Goal: Transaction & Acquisition: Purchase product/service

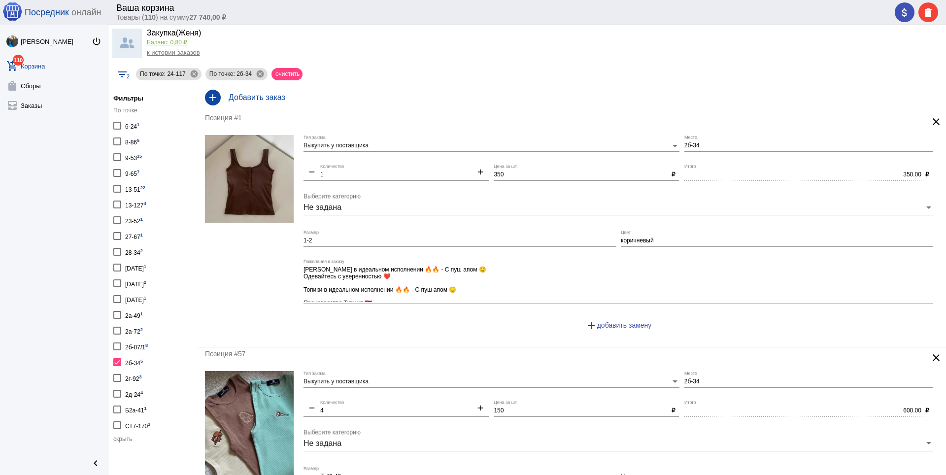
scroll to position [52, 0]
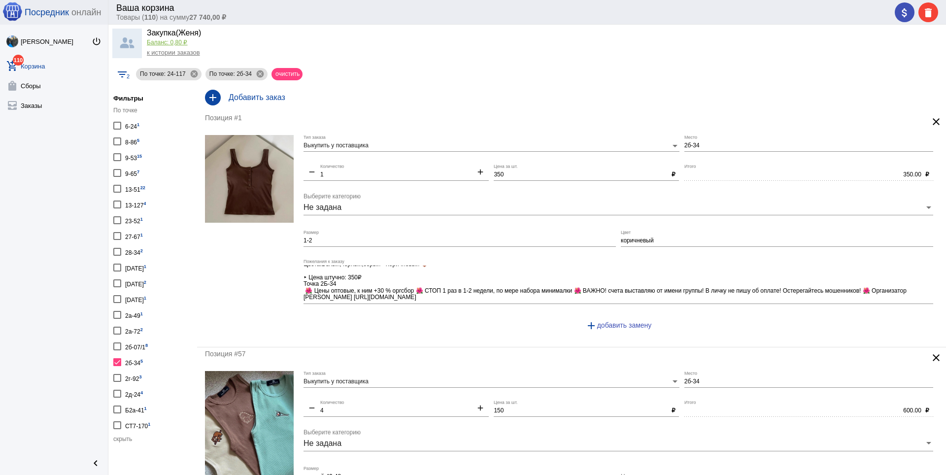
click at [135, 223] on div "23-52 1" at bounding box center [134, 219] width 18 height 13
checkbox input "true"
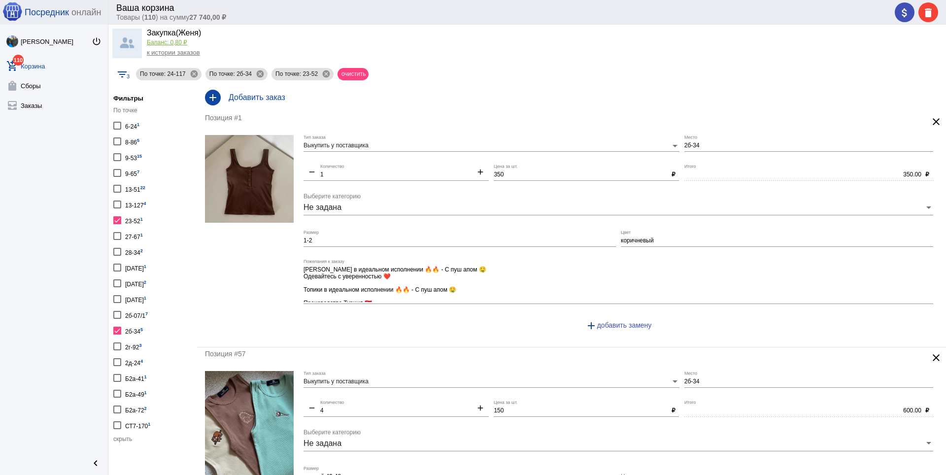
click at [137, 234] on div "27-67 1" at bounding box center [134, 235] width 18 height 13
checkbox input "true"
drag, startPoint x: 121, startPoint y: 218, endPoint x: 123, endPoint y: 231, distance: 12.6
click at [121, 220] on label "23-52 1" at bounding box center [128, 219] width 30 height 13
checkbox input "false"
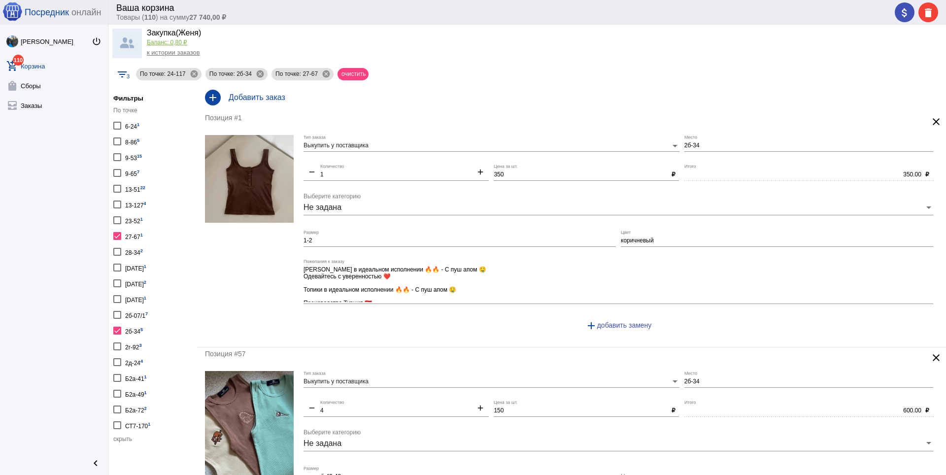
click at [114, 333] on div at bounding box center [117, 331] width 8 height 8
checkbox input "false"
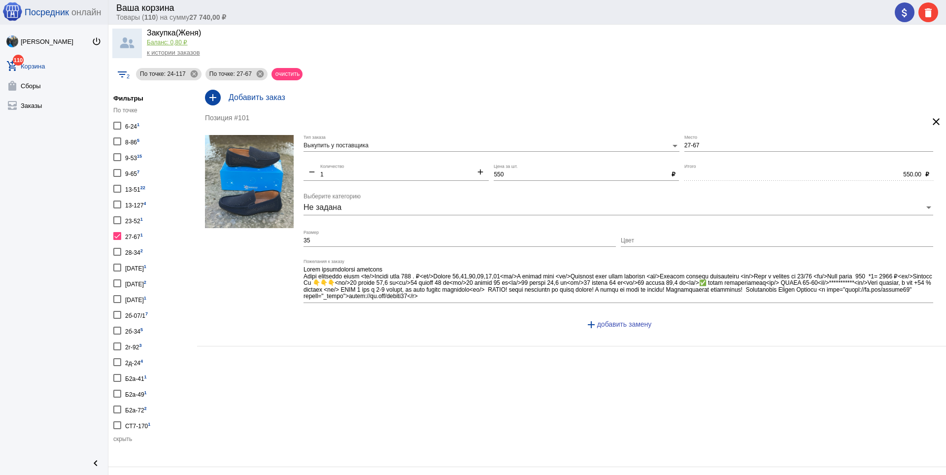
drag, startPoint x: 120, startPoint y: 234, endPoint x: 120, endPoint y: 245, distance: 10.8
click at [120, 235] on div at bounding box center [117, 236] width 8 height 8
checkbox input "false"
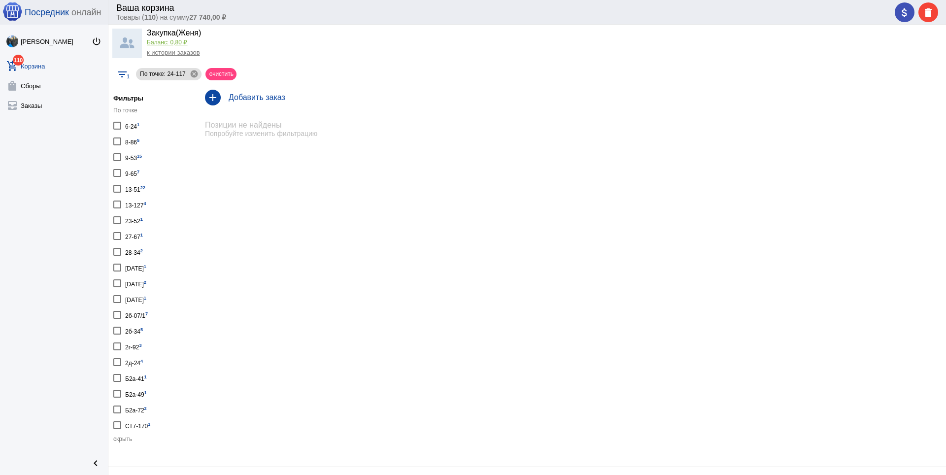
click at [120, 254] on div at bounding box center [117, 252] width 8 height 8
checkbox input "true"
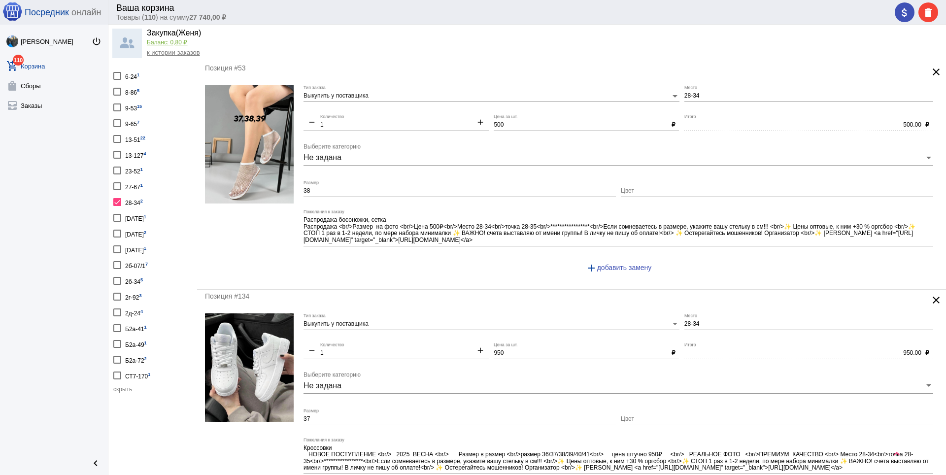
scroll to position [99, 0]
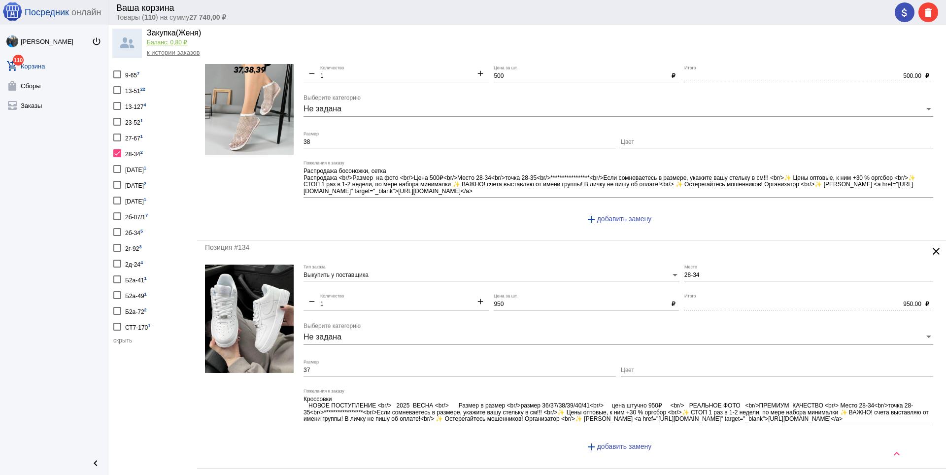
click at [117, 155] on div at bounding box center [117, 153] width 8 height 8
checkbox input "false"
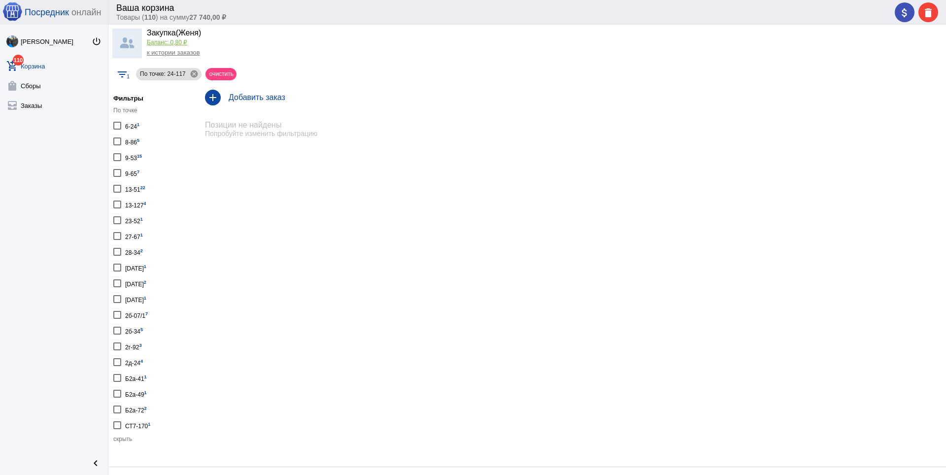
scroll to position [49, 0]
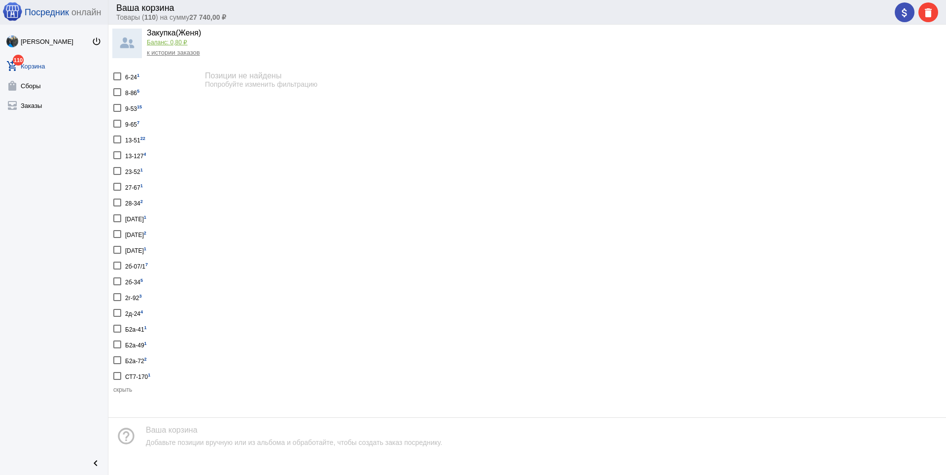
click at [118, 249] on div at bounding box center [117, 250] width 8 height 8
checkbox input "true"
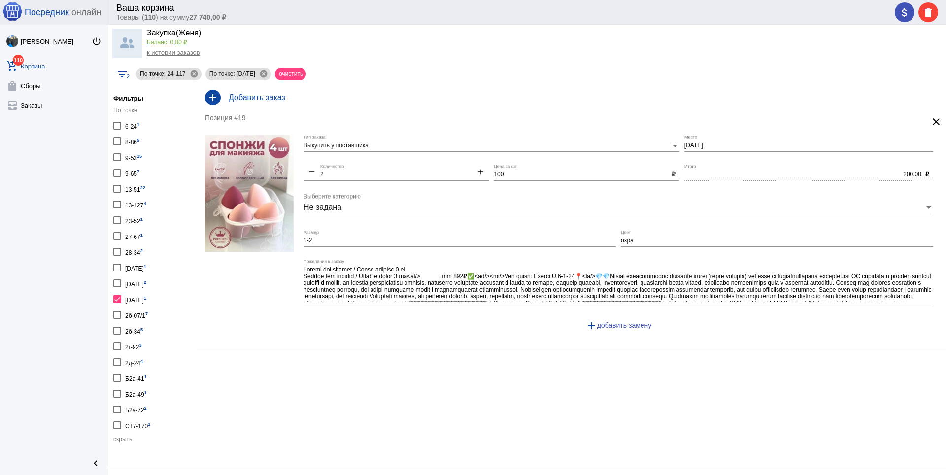
click at [117, 283] on div at bounding box center [117, 283] width 8 height 8
checkbox input "true"
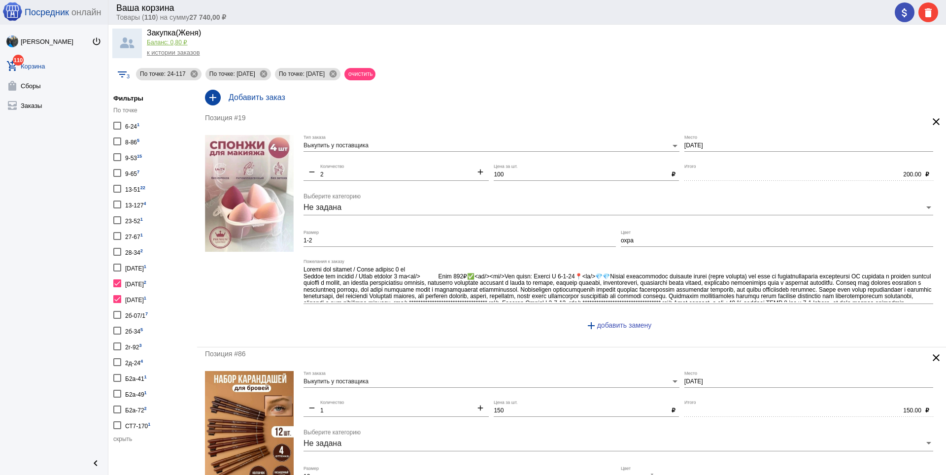
click at [117, 266] on div at bounding box center [117, 268] width 8 height 8
checkbox input "true"
click at [132, 174] on div "9-65 7" at bounding box center [132, 172] width 14 height 13
checkbox input "true"
click at [118, 267] on div at bounding box center [117, 268] width 8 height 8
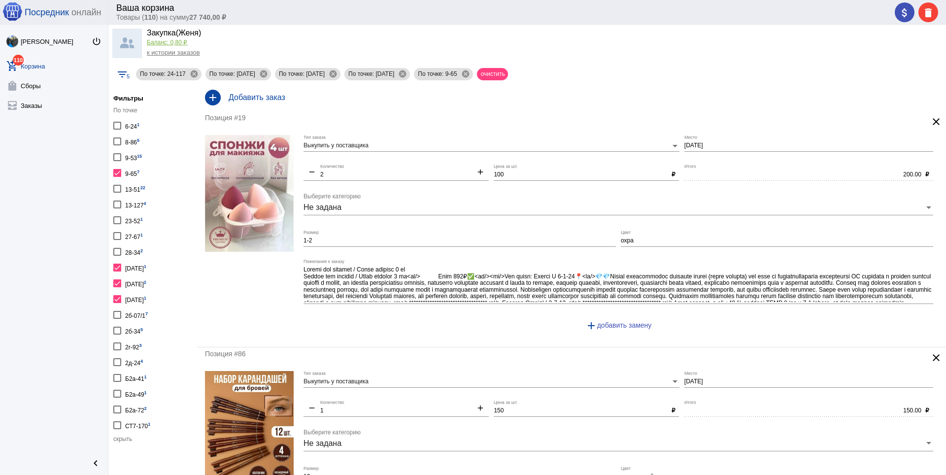
checkbox input "false"
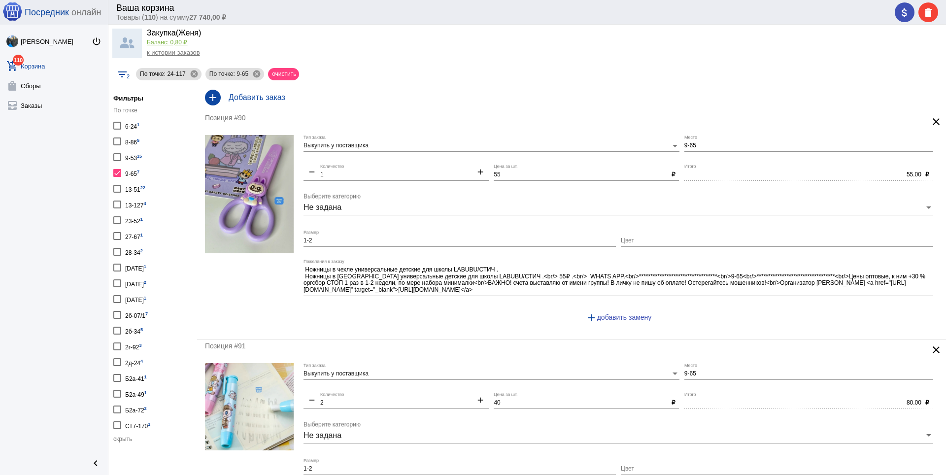
click at [120, 125] on div at bounding box center [117, 126] width 8 height 8
checkbox input "true"
click at [117, 122] on div at bounding box center [117, 126] width 8 height 8
checkbox input "false"
click at [118, 172] on div at bounding box center [117, 173] width 8 height 8
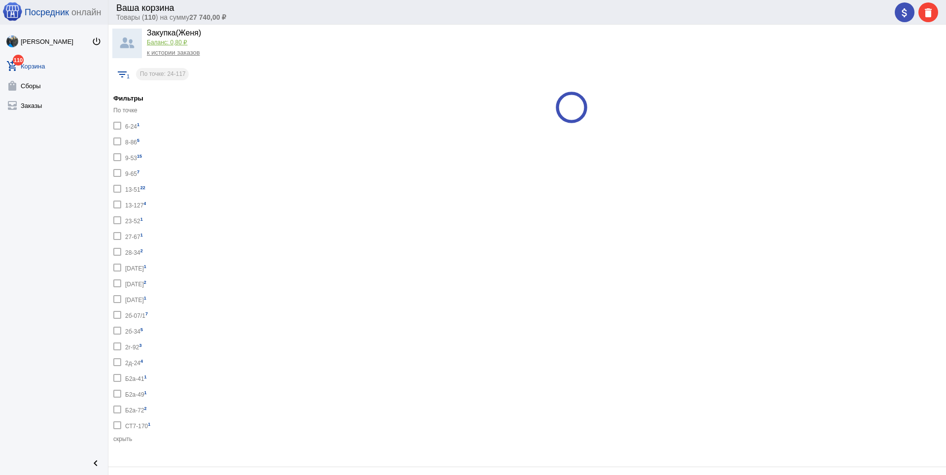
checkbox input "false"
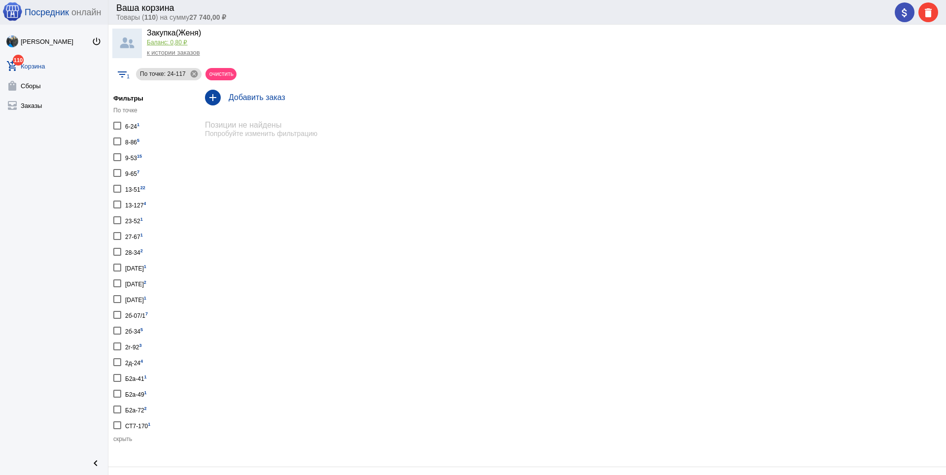
click at [118, 376] on div at bounding box center [117, 378] width 8 height 8
checkbox input "true"
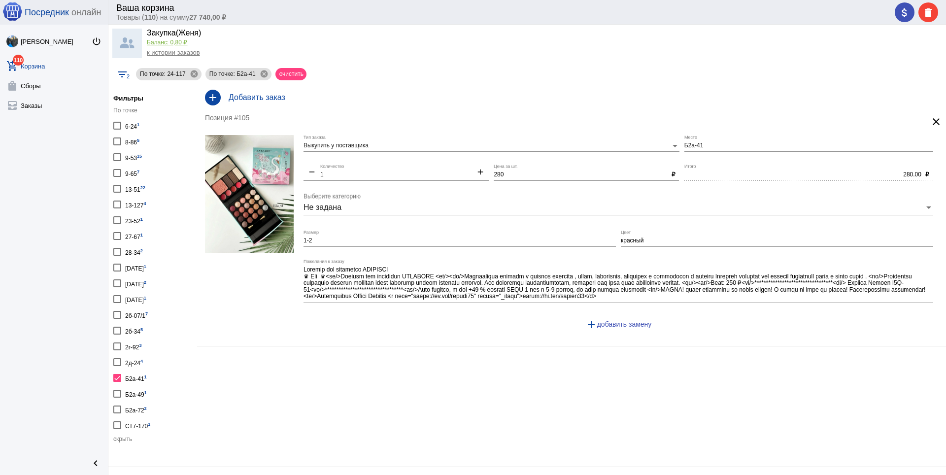
click at [116, 394] on div at bounding box center [117, 394] width 8 height 8
checkbox input "true"
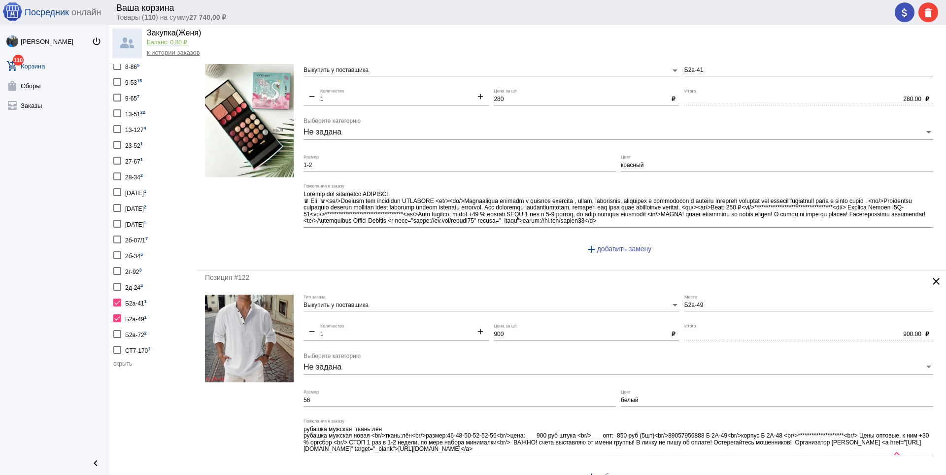
scroll to position [188, 0]
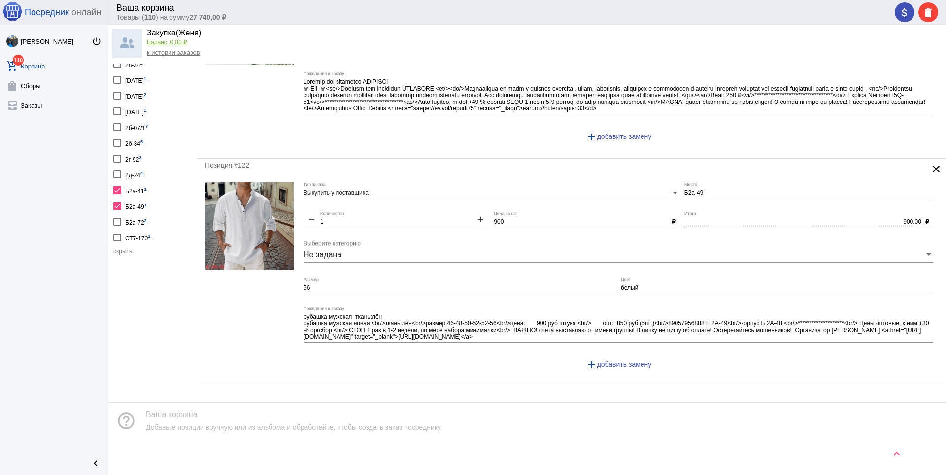
click at [115, 220] on div at bounding box center [117, 222] width 8 height 8
checkbox input "true"
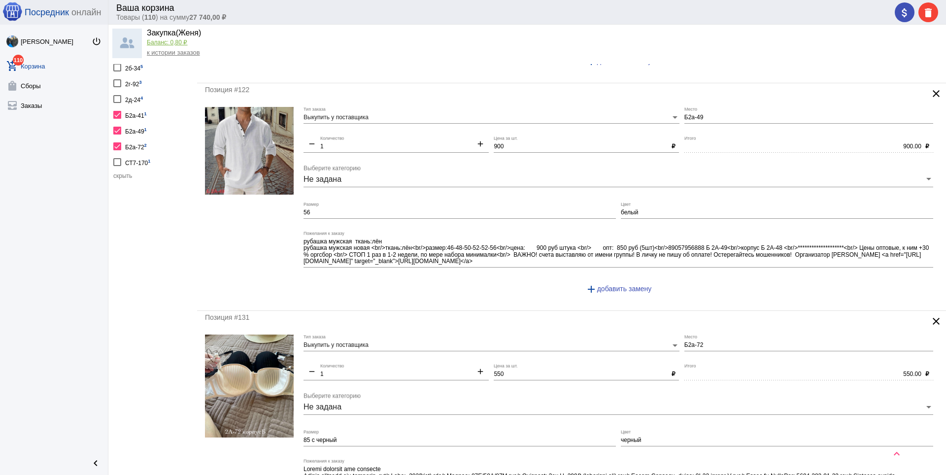
scroll to position [165, 0]
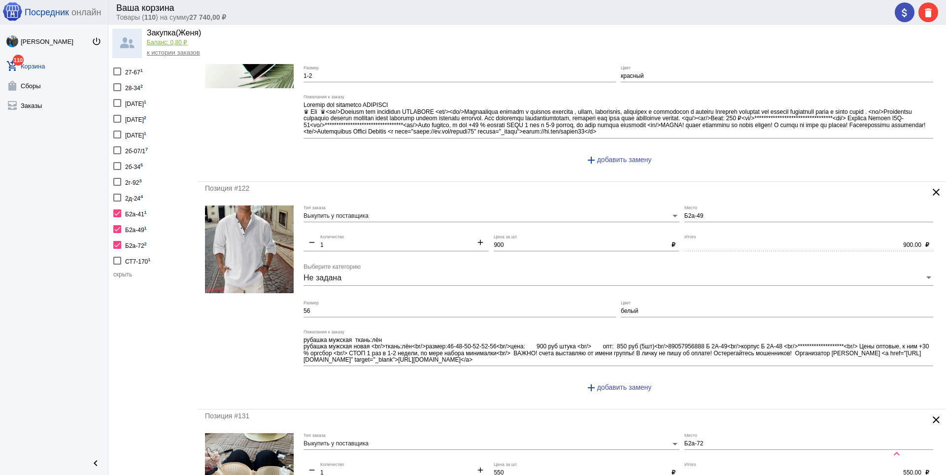
click at [118, 243] on div at bounding box center [117, 245] width 8 height 8
checkbox input "false"
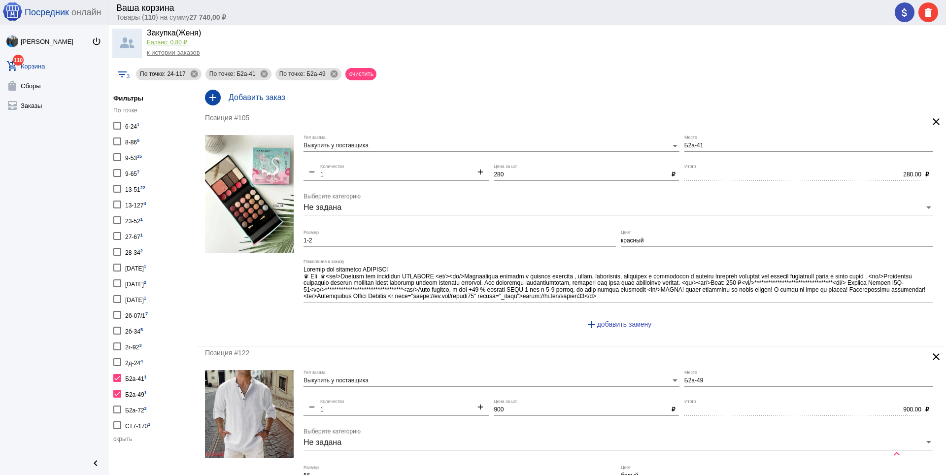
scroll to position [148, 0]
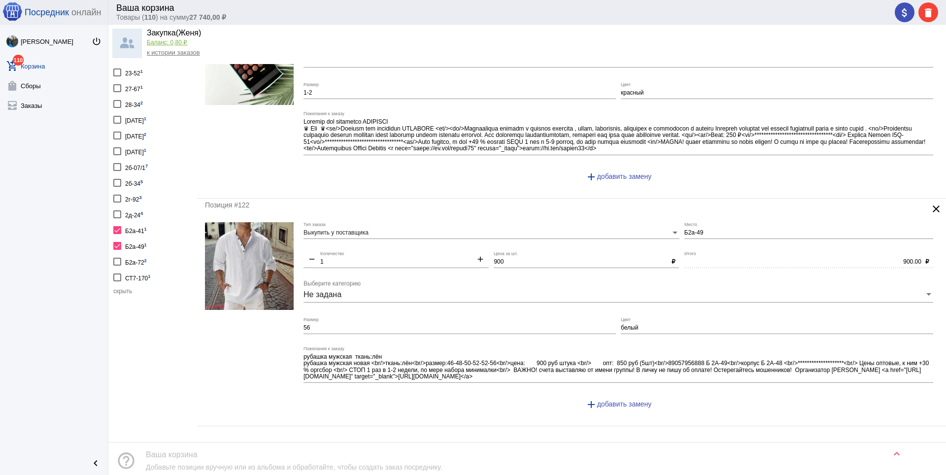
click at [116, 247] on div at bounding box center [117, 246] width 8 height 8
checkbox input "false"
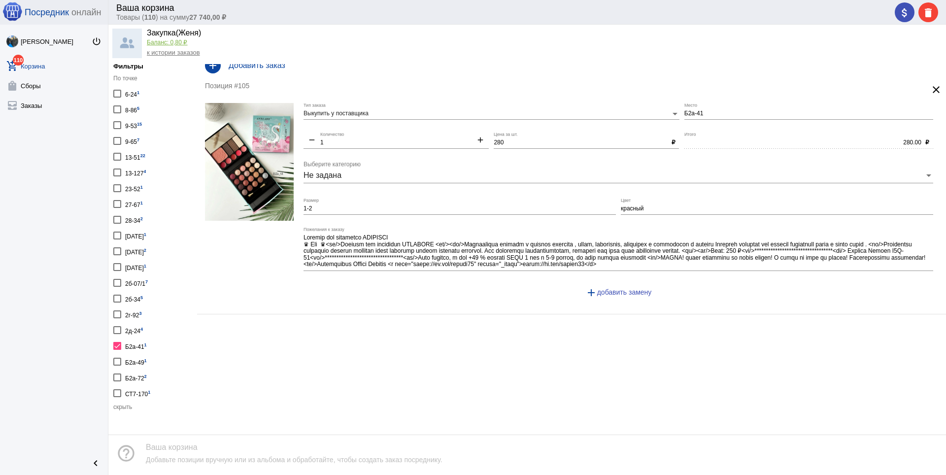
scroll to position [49, 0]
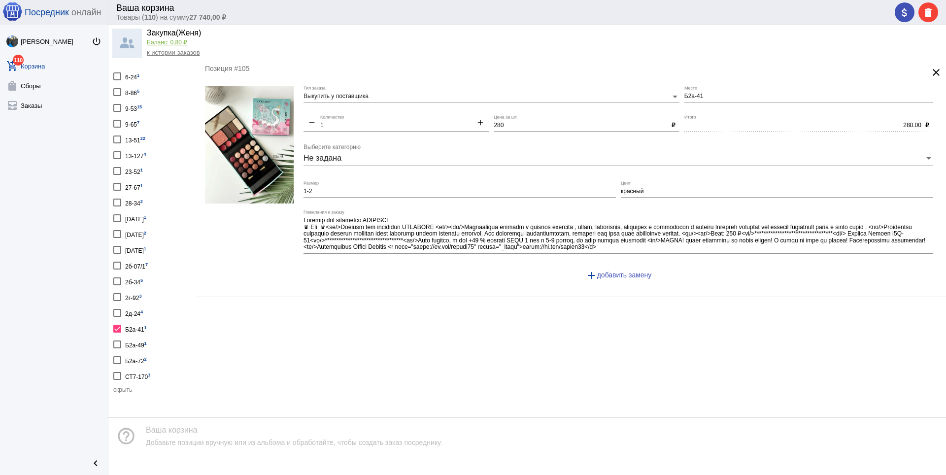
click at [118, 327] on div at bounding box center [117, 329] width 8 height 8
checkbox input "false"
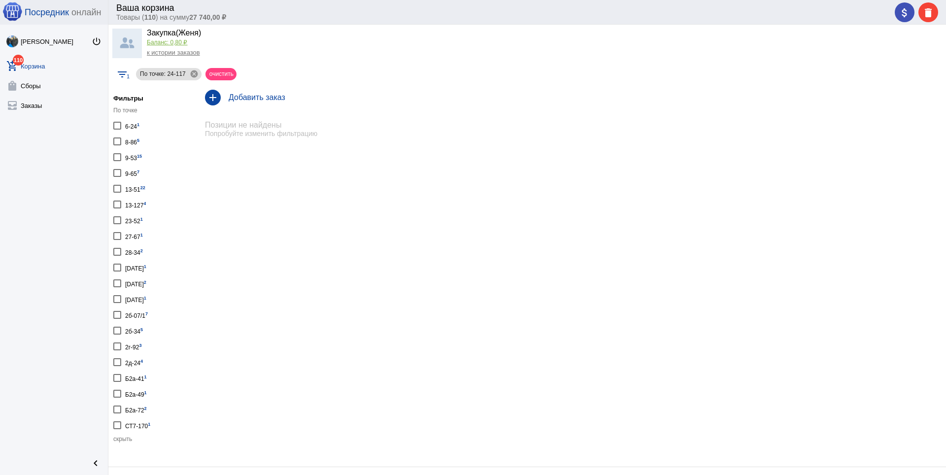
click at [118, 300] on div at bounding box center [117, 299] width 8 height 8
checkbox input "true"
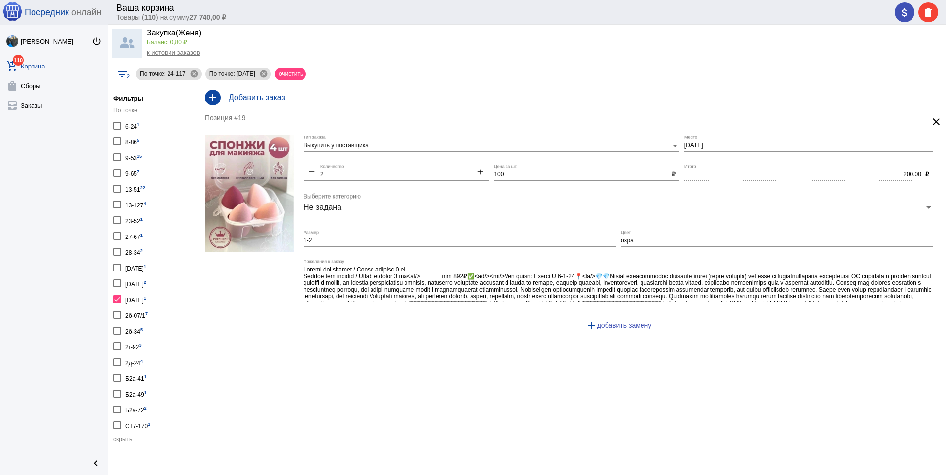
click at [118, 296] on div at bounding box center [117, 299] width 8 height 8
checkbox input "false"
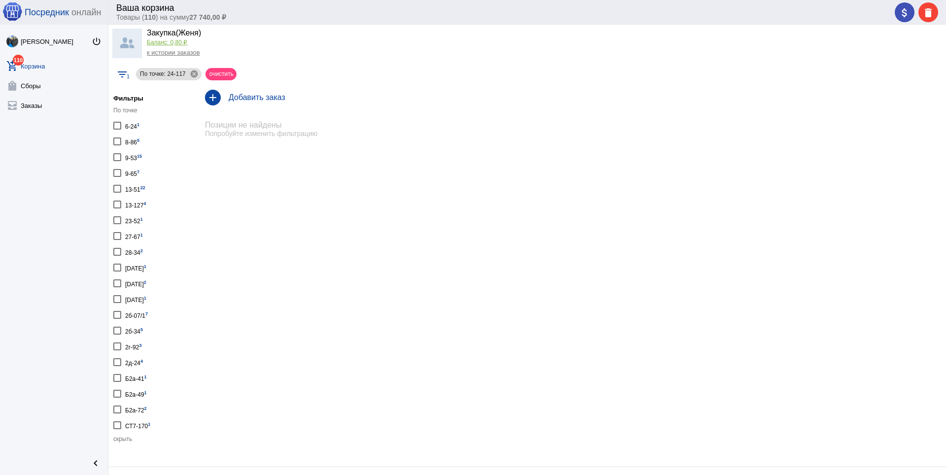
click at [122, 267] on label "[DATE] 1" at bounding box center [129, 267] width 33 height 13
checkbox input "true"
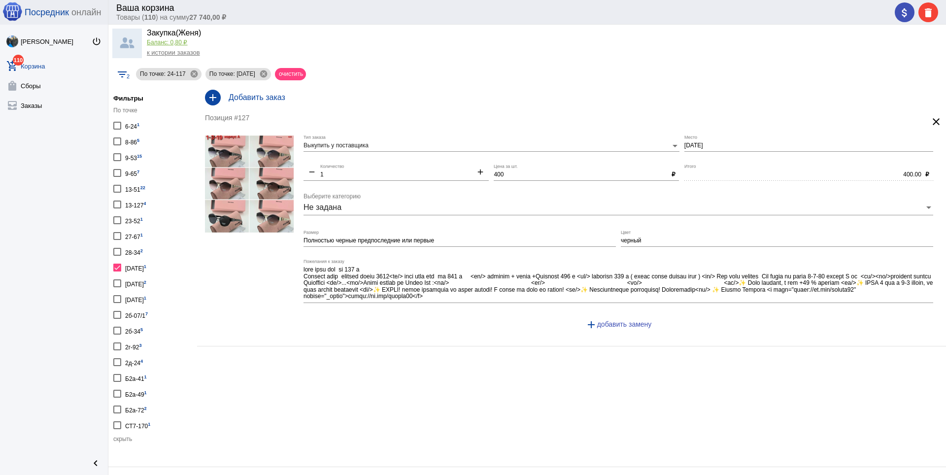
click at [122, 267] on label "[DATE] 1" at bounding box center [129, 267] width 33 height 13
checkbox input "false"
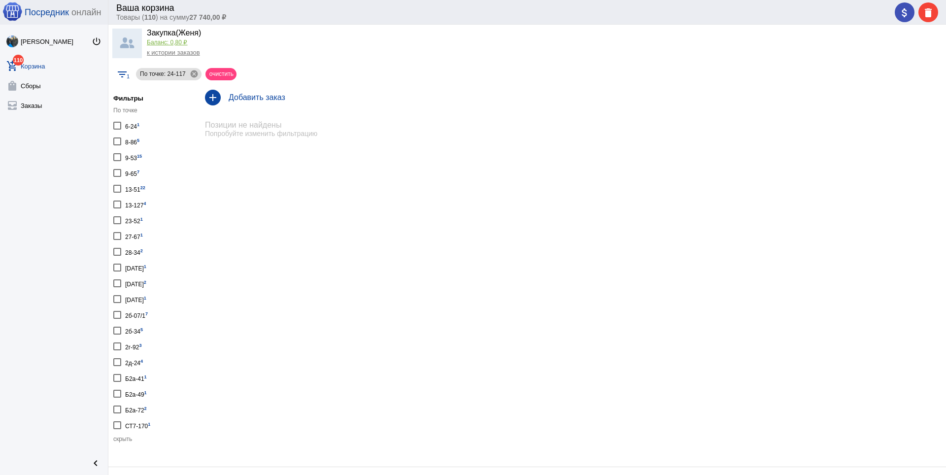
click at [121, 220] on label "23-52 1" at bounding box center [128, 219] width 30 height 13
checkbox input "true"
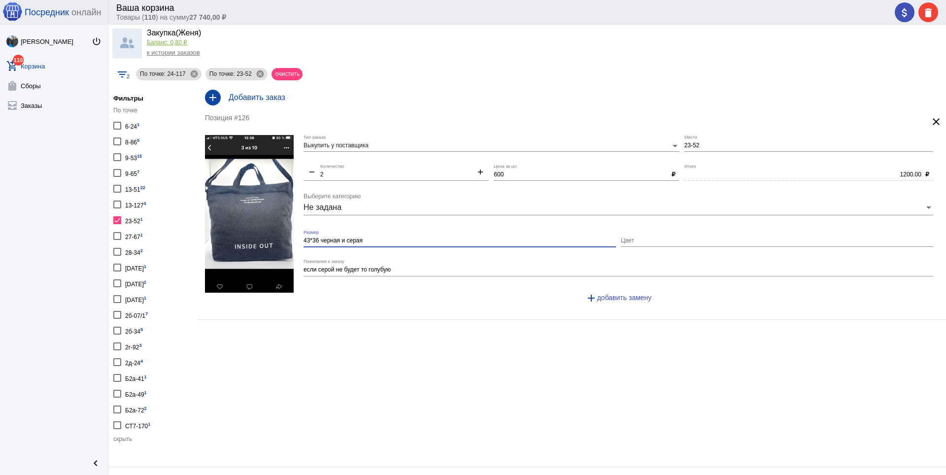
drag, startPoint x: 346, startPoint y: 239, endPoint x: 370, endPoint y: 239, distance: 23.7
click at [370, 239] on input "43*36 черная и серая" at bounding box center [460, 241] width 312 height 7
type input "43*36 черная и голубая"
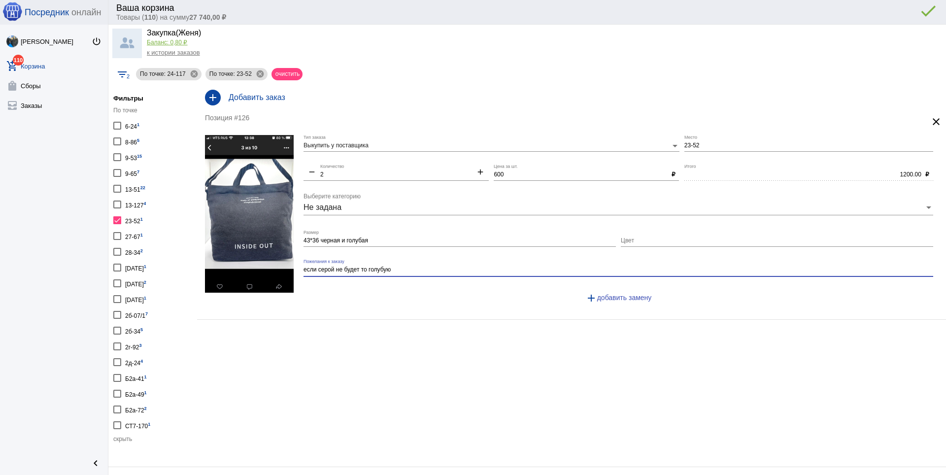
drag, startPoint x: 409, startPoint y: 271, endPoint x: 304, endPoint y: 272, distance: 104.5
click at [304, 272] on textarea "если серой не будет то голубую" at bounding box center [619, 270] width 630 height 9
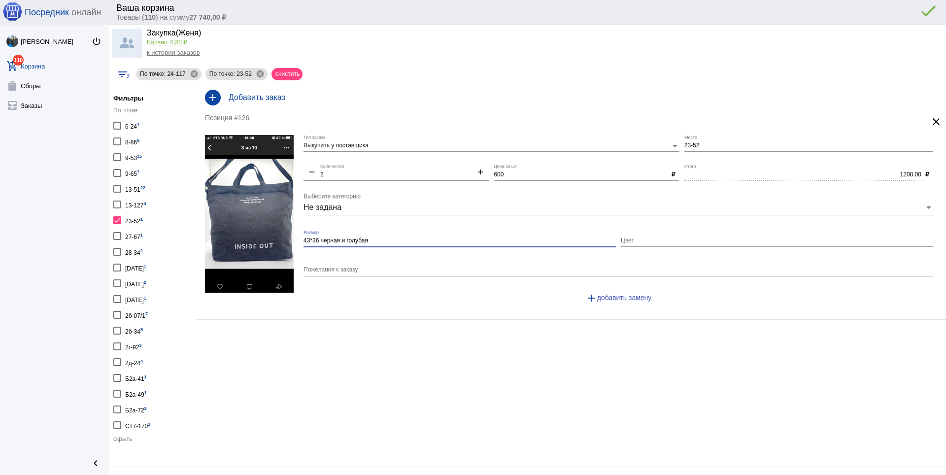
drag, startPoint x: 375, startPoint y: 240, endPoint x: 302, endPoint y: 242, distance: 73.0
click at [302, 242] on form "Выкупить у поставщика Тип заказа 23-52 Место remove 2 Количество add 600 Цена з…" at bounding box center [571, 223] width 733 height 176
click at [719, 241] on input "Цвет" at bounding box center [777, 241] width 312 height 7
paste input "43*36 черная и голубая"
type input "43*36 черная и голубая"
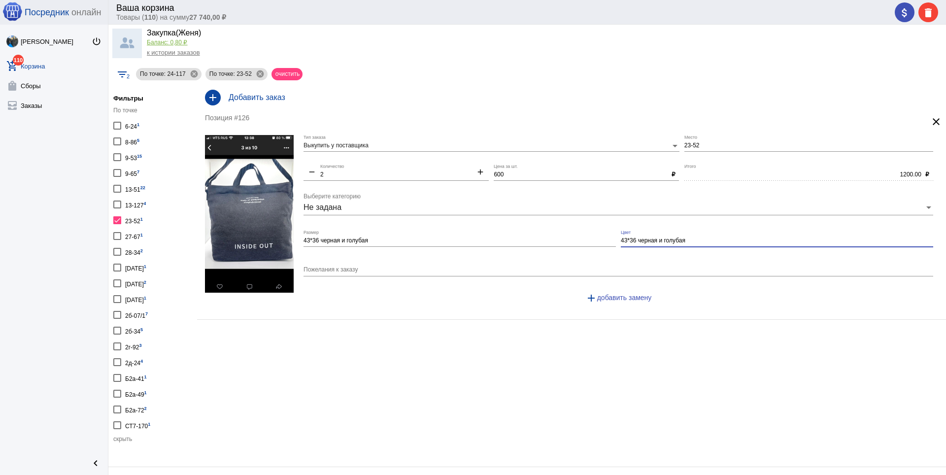
click at [538, 395] on div "add Добавить заказ Позиция #126 clear Выкупить у поставщика Тип заказа 23-52 Ме…" at bounding box center [571, 267] width 749 height 367
click at [363, 343] on div "add Добавить заказ Позиция #126 clear Выкупить у поставщика Тип заказа 23-52 Ме…" at bounding box center [571, 267] width 749 height 367
click at [264, 70] on mat-icon "cancel" at bounding box center [260, 73] width 9 height 9
checkbox input "false"
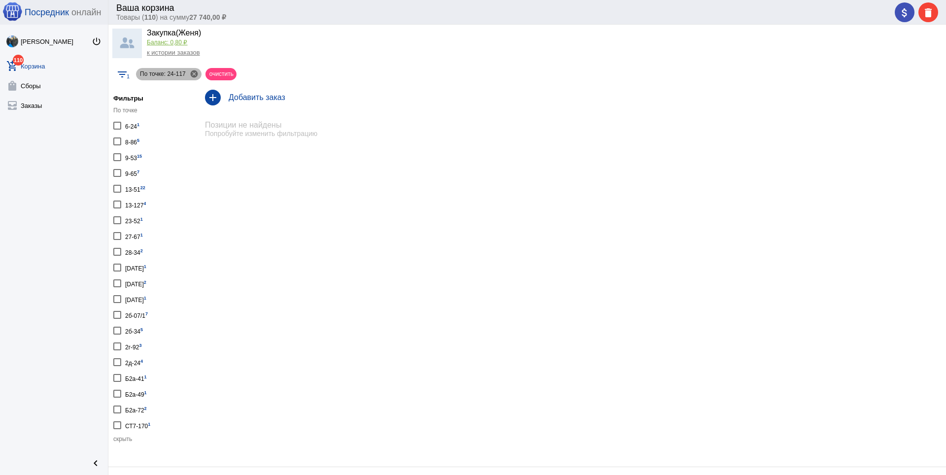
click at [194, 73] on mat-icon "cancel" at bounding box center [194, 73] width 9 height 9
